Goal: Task Accomplishment & Management: Manage account settings

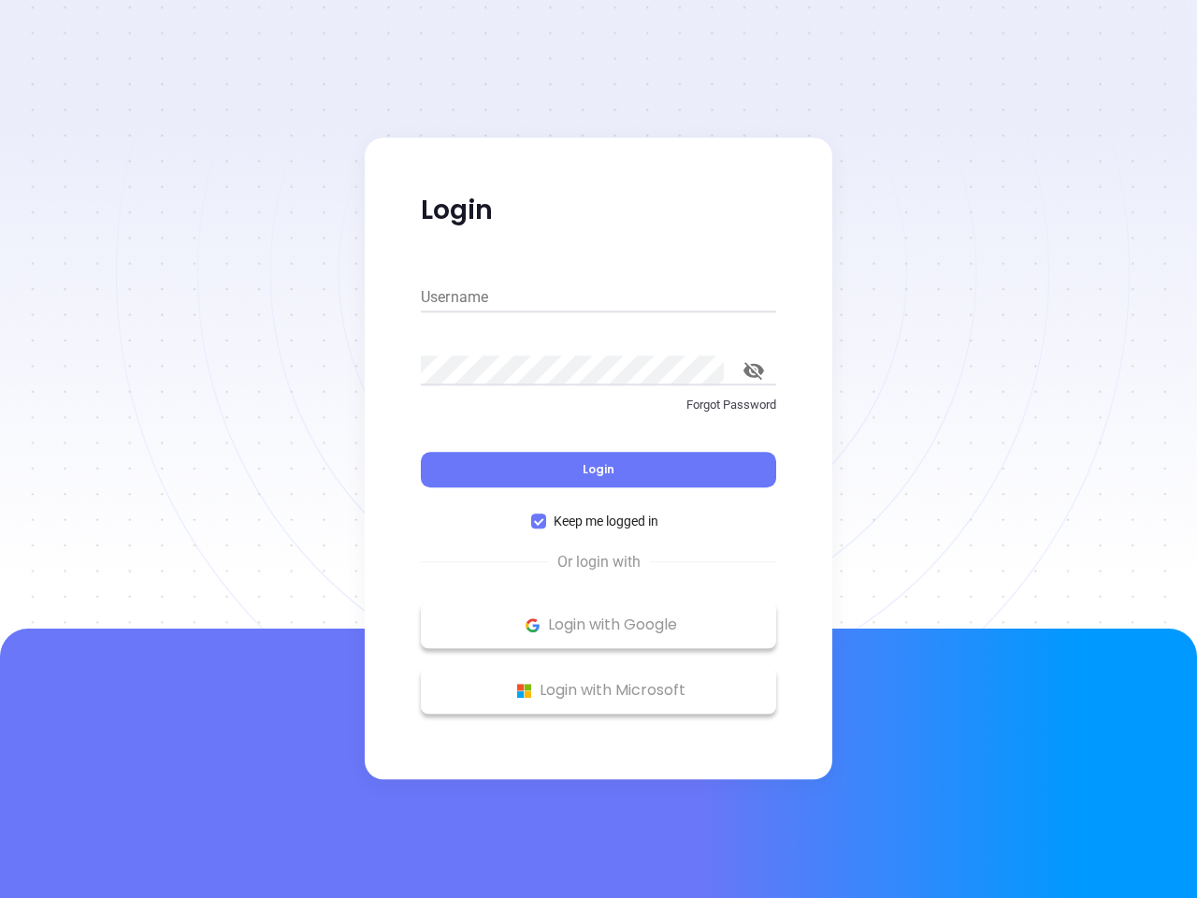
click at [598, 449] on div "Login" at bounding box center [598, 458] width 355 height 58
click at [598, 297] on input "Username" at bounding box center [598, 297] width 355 height 30
click at [754, 370] on icon "toggle password visibility" at bounding box center [753, 371] width 21 height 18
click at [598, 469] on span "Login" at bounding box center [598, 469] width 32 height 16
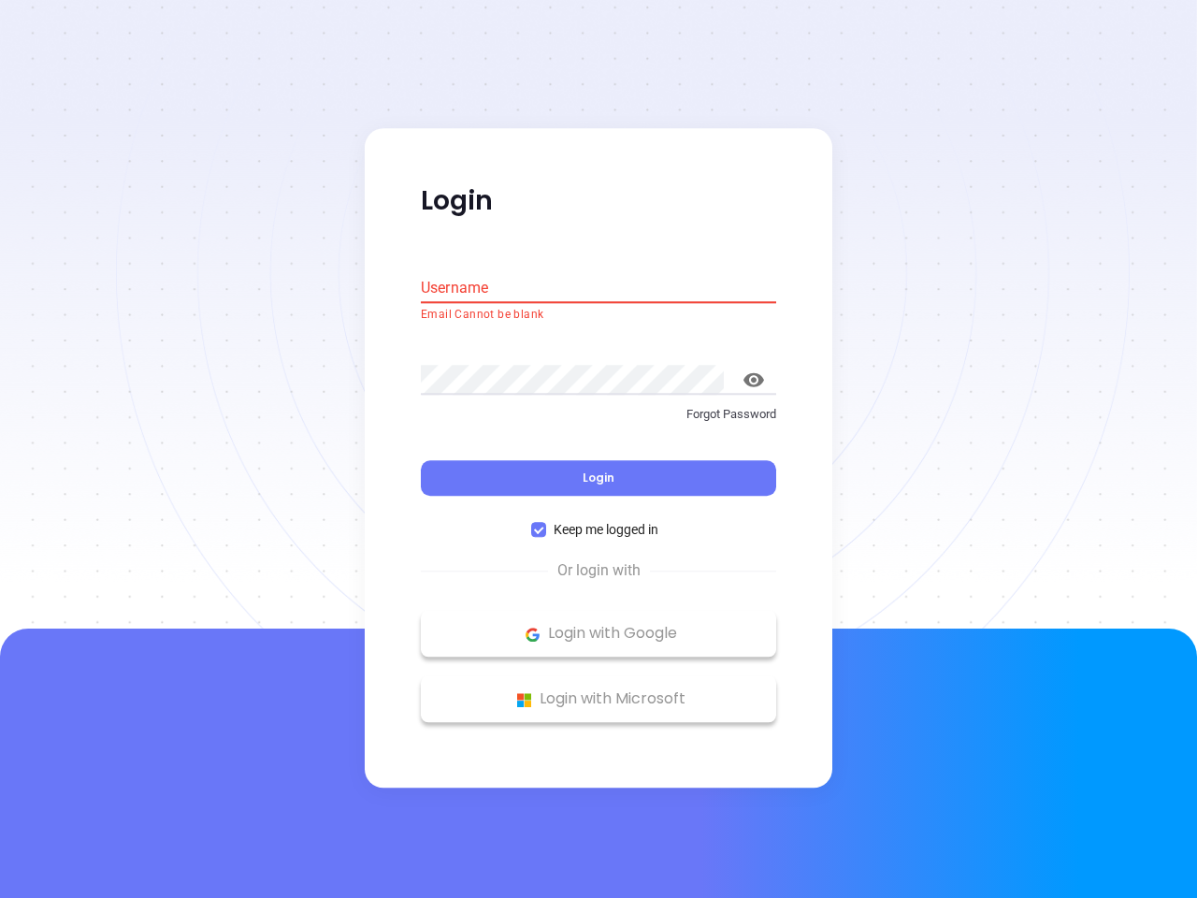
click at [598, 521] on span "Keep me logged in" at bounding box center [606, 530] width 120 height 21
click at [546, 523] on input "Keep me logged in" at bounding box center [538, 530] width 15 height 15
checkbox input "false"
click at [598, 625] on p "Login with Google" at bounding box center [598, 634] width 337 height 28
click at [598, 690] on p "Login with Microsoft" at bounding box center [598, 699] width 337 height 28
